Goal: Check status

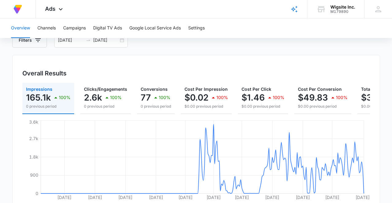
scroll to position [39, 0]
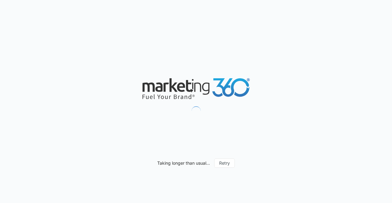
type input "[DATE]"
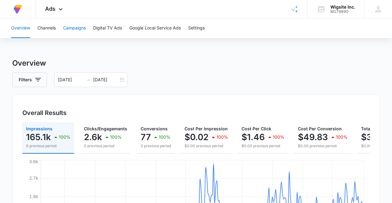
click at [80, 27] on button "Campaigns" at bounding box center [74, 28] width 23 height 20
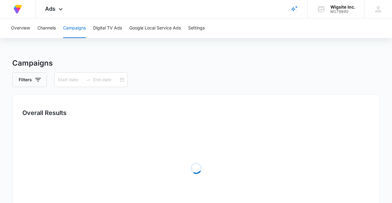
type input "[DATE]"
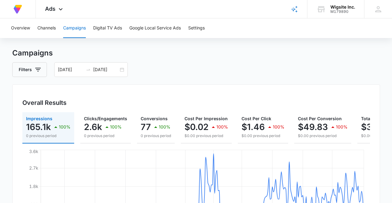
scroll to position [9, 0]
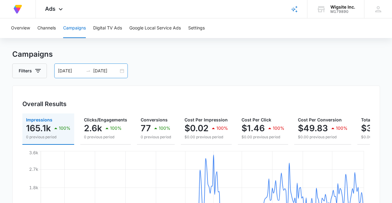
click at [82, 71] on input "[DATE]" at bounding box center [70, 70] width 25 height 7
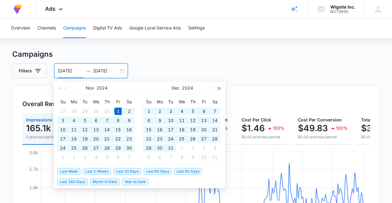
click at [219, 90] on button "button" at bounding box center [219, 88] width 7 height 12
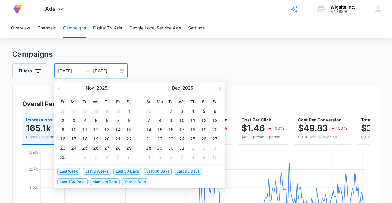
click at [70, 70] on input "[DATE]" at bounding box center [70, 70] width 25 height 7
drag, startPoint x: 63, startPoint y: 71, endPoint x: 56, endPoint y: 71, distance: 6.1
click at [56, 71] on div "11/01/2024 08/14/2025" at bounding box center [91, 70] width 74 height 15
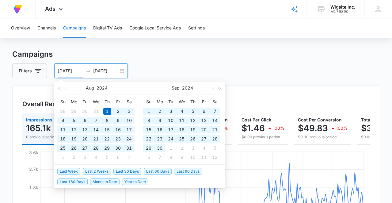
click at [83, 70] on input "08/01/2024" at bounding box center [70, 70] width 25 height 7
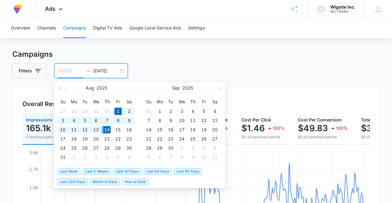
click at [106, 130] on div "14" at bounding box center [106, 129] width 7 height 7
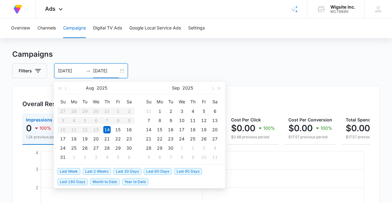
click at [71, 72] on input "[DATE]" at bounding box center [70, 70] width 25 height 7
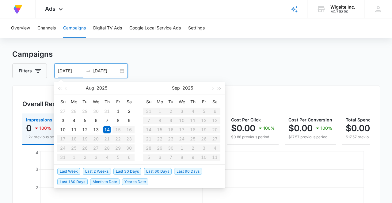
click at [63, 70] on input "[DATE]" at bounding box center [70, 70] width 25 height 7
type input "07/14/2025"
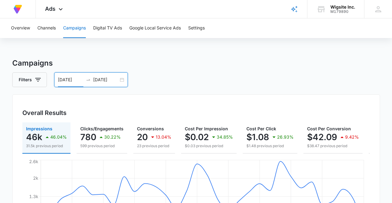
scroll to position [0, 0]
